Goal: Task Accomplishment & Management: Manage account settings

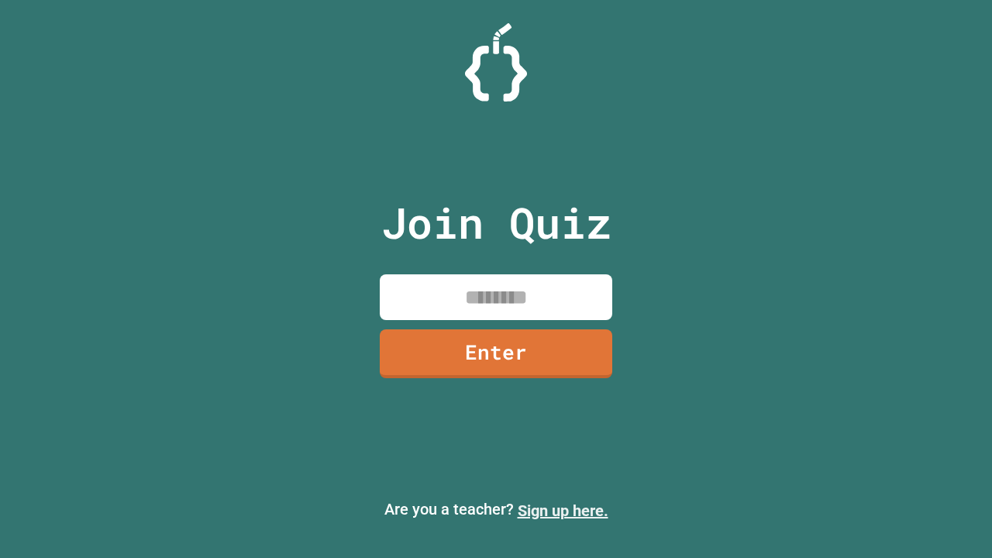
click at [563, 511] on link "Sign up here." at bounding box center [563, 510] width 91 height 19
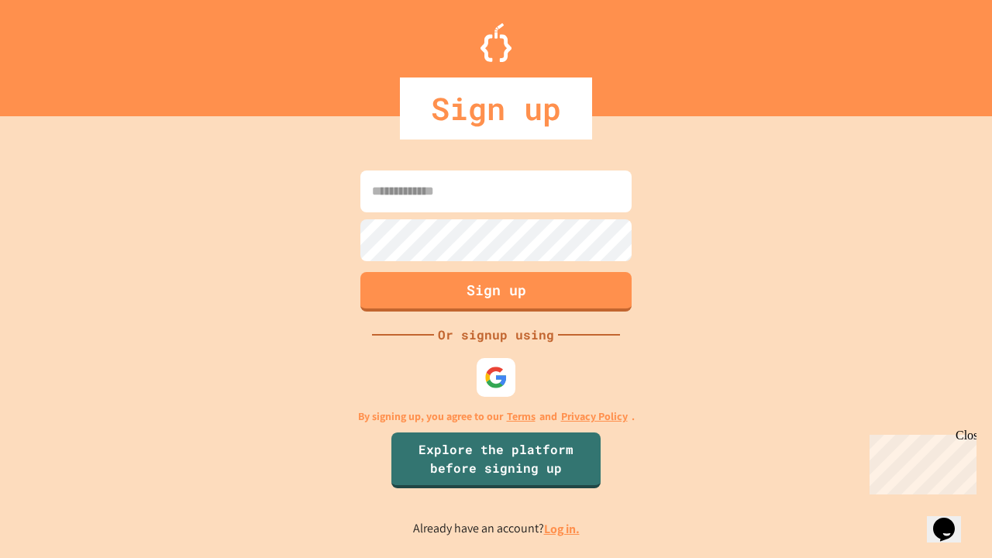
click at [563, 528] on link "Log in." at bounding box center [562, 529] width 36 height 16
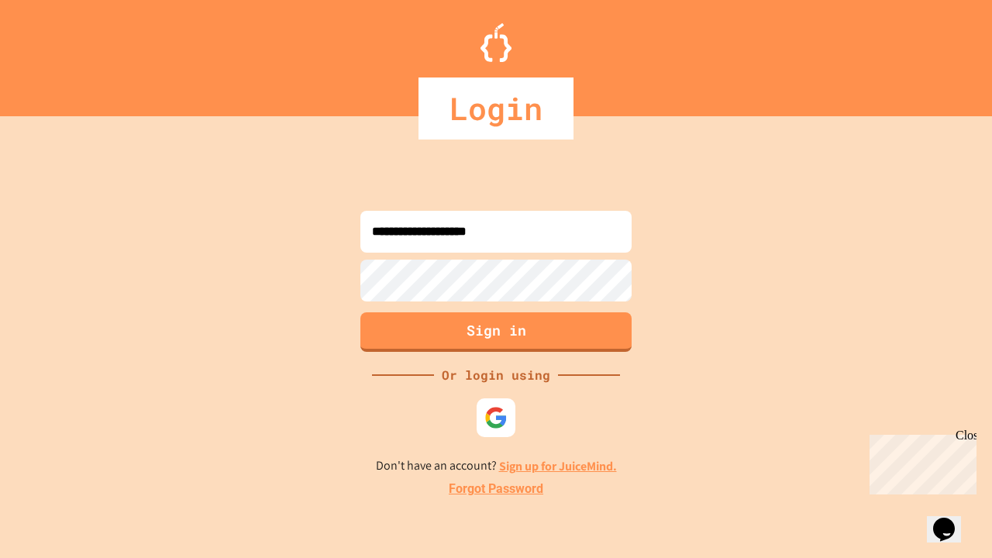
type input "**********"
